Goal: Task Accomplishment & Management: Manage account settings

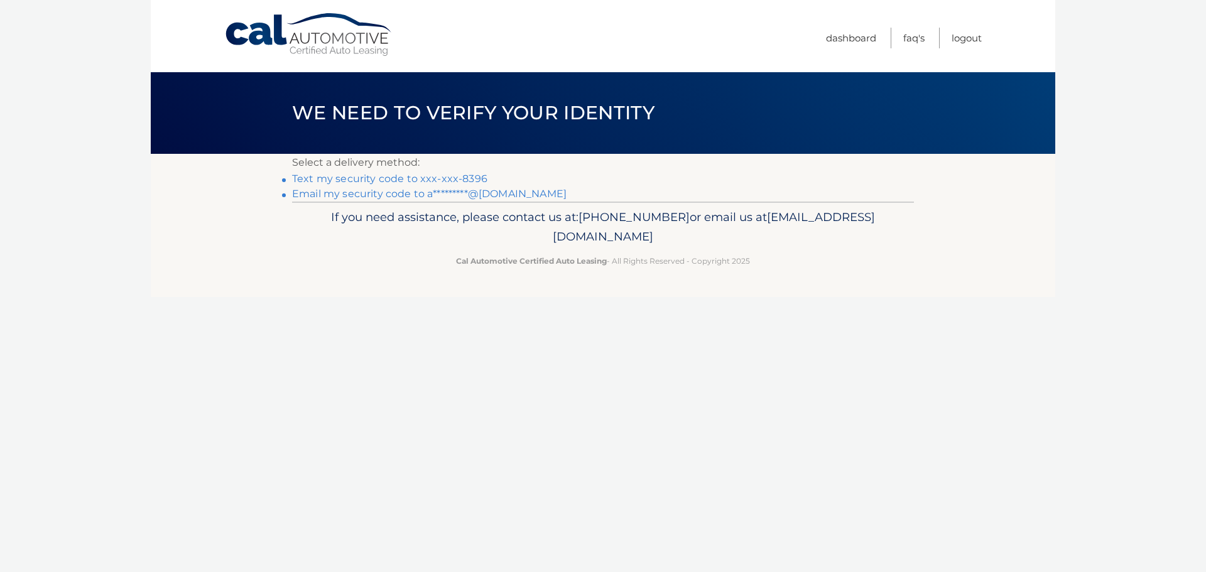
click at [380, 175] on link "Text my security code to xxx-xxx-8396" at bounding box center [389, 179] width 195 height 12
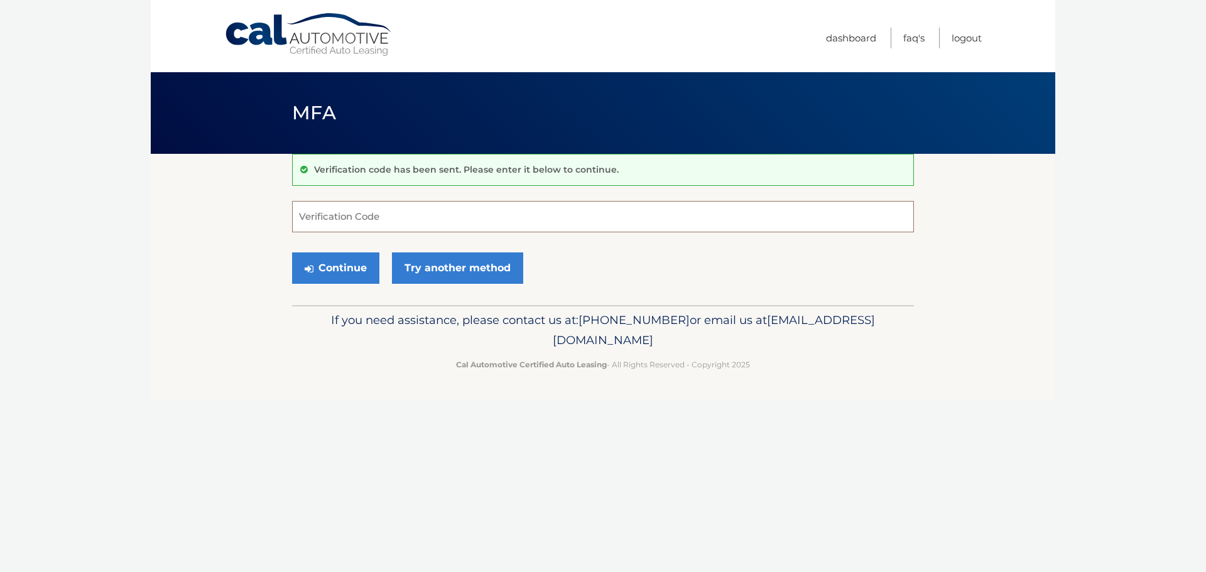
click at [398, 219] on input "Verification Code" at bounding box center [603, 216] width 622 height 31
type input "022067"
click at [292, 253] on button "Continue" at bounding box center [335, 268] width 87 height 31
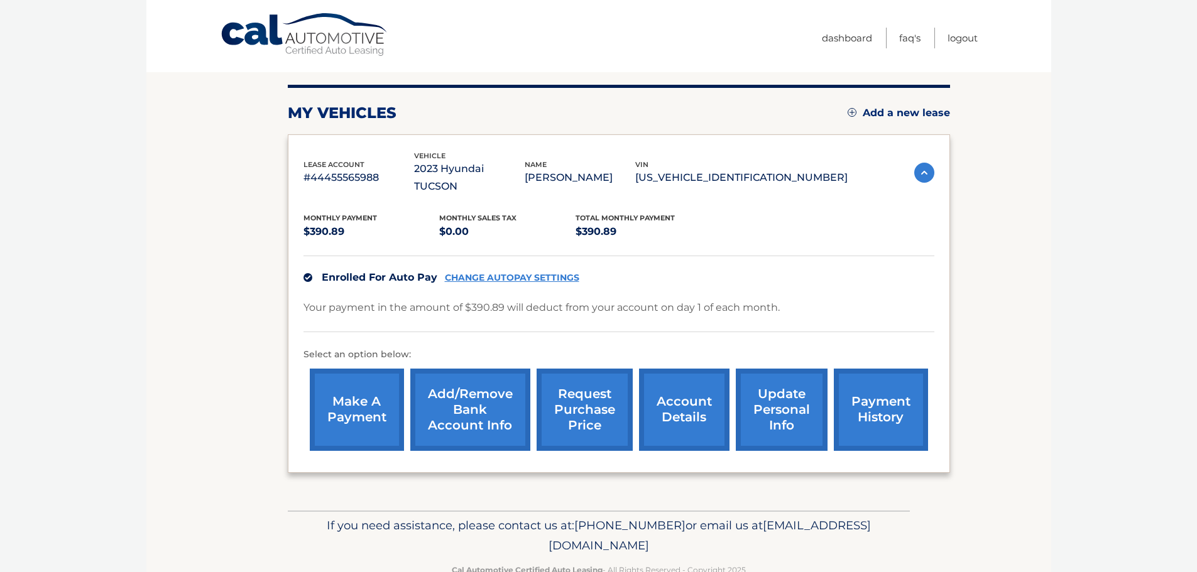
scroll to position [141, 0]
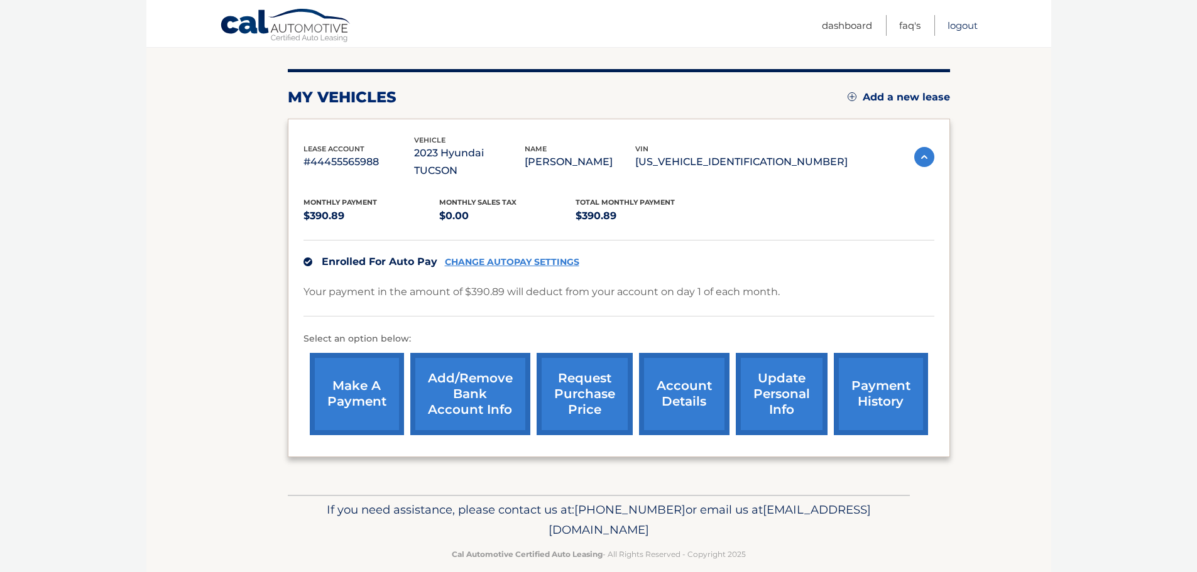
click at [954, 21] on link "Logout" at bounding box center [962, 25] width 30 height 21
